Goal: Task Accomplishment & Management: Manage account settings

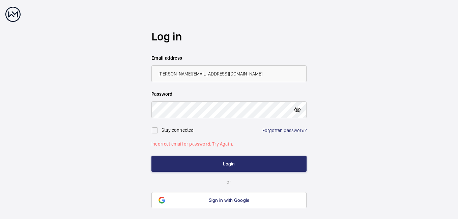
click at [297, 110] on mat-icon at bounding box center [297, 110] width 8 height 8
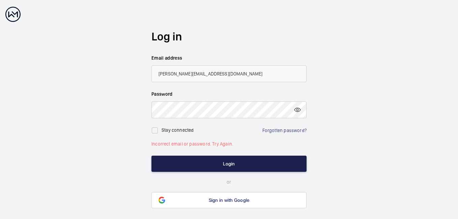
click at [199, 161] on button "Login" at bounding box center [228, 164] width 155 height 16
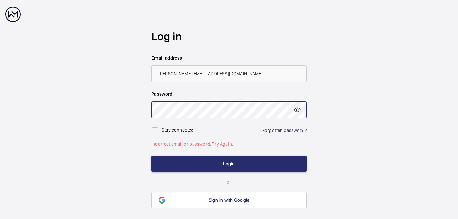
click at [151, 156] on button "Login" at bounding box center [228, 164] width 155 height 16
click at [296, 128] on link "Forgotten password?" at bounding box center [284, 130] width 44 height 5
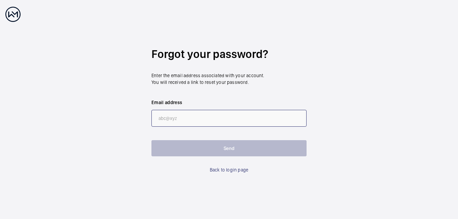
click at [169, 118] on input "email" at bounding box center [228, 118] width 155 height 17
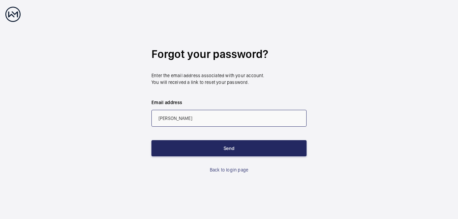
type input "[PERSON_NAME][EMAIL_ADDRESS][DOMAIN_NAME]"
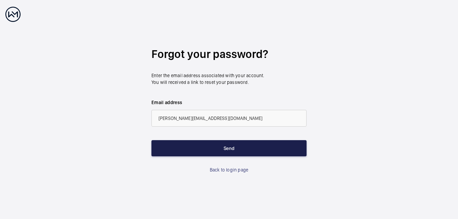
click at [220, 148] on button "Send" at bounding box center [228, 148] width 155 height 16
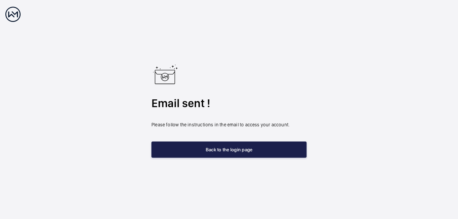
click at [223, 151] on button "Back to the login page" at bounding box center [228, 150] width 155 height 16
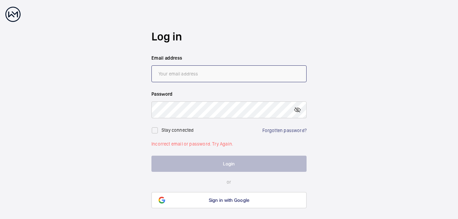
type input "[PERSON_NAME][EMAIL_ADDRESS][DOMAIN_NAME]"
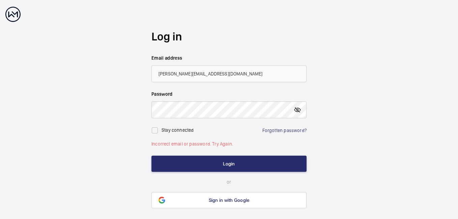
click at [297, 111] on mat-icon at bounding box center [297, 110] width 8 height 8
click at [151, 156] on button "Login" at bounding box center [228, 164] width 155 height 16
click at [375, 135] on wm-front-auth-container "Log in Email address [PERSON_NAME][EMAIL_ADDRESS][DOMAIN_NAME] Password Stay co…" at bounding box center [229, 119] width 458 height 238
click at [271, 131] on link "Forgotten password?" at bounding box center [284, 130] width 44 height 5
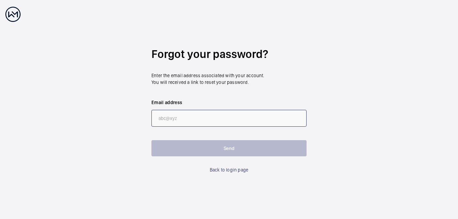
click at [181, 119] on input "email" at bounding box center [228, 118] width 155 height 17
type input "[PERSON_NAME][EMAIL_ADDRESS][DOMAIN_NAME]"
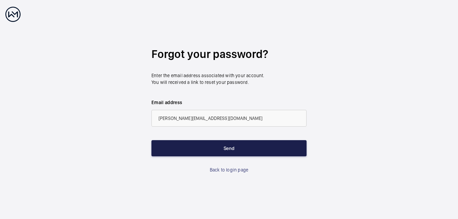
click at [199, 149] on button "Send" at bounding box center [228, 148] width 155 height 16
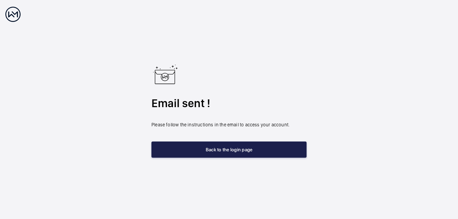
click at [233, 151] on button "Back to the login page" at bounding box center [228, 150] width 155 height 16
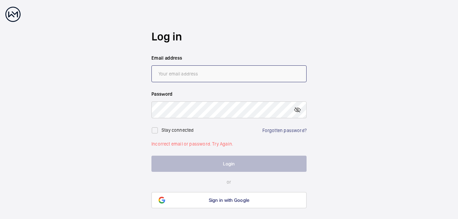
type input "[PERSON_NAME][EMAIL_ADDRESS][DOMAIN_NAME]"
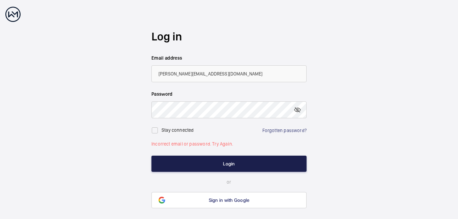
click at [161, 165] on button "Login" at bounding box center [228, 164] width 155 height 16
click at [205, 160] on button "Login" at bounding box center [228, 164] width 155 height 16
